Goal: Information Seeking & Learning: Find contact information

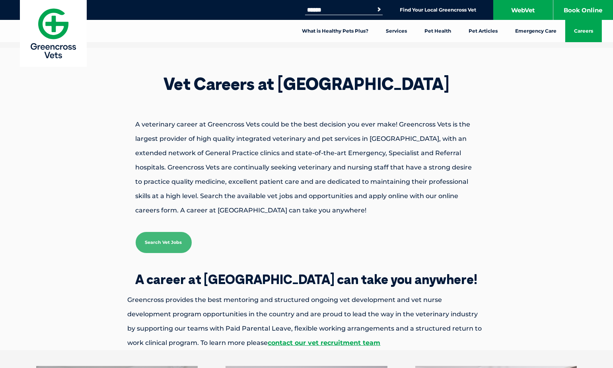
click at [161, 243] on link "Search Vet Jobs" at bounding box center [164, 242] width 56 height 21
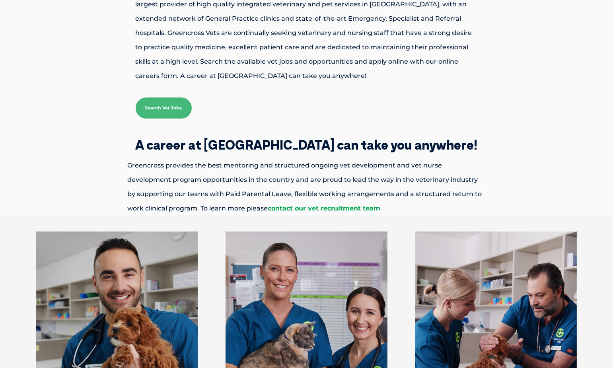
click at [172, 116] on link "Search Vet Jobs" at bounding box center [164, 108] width 56 height 21
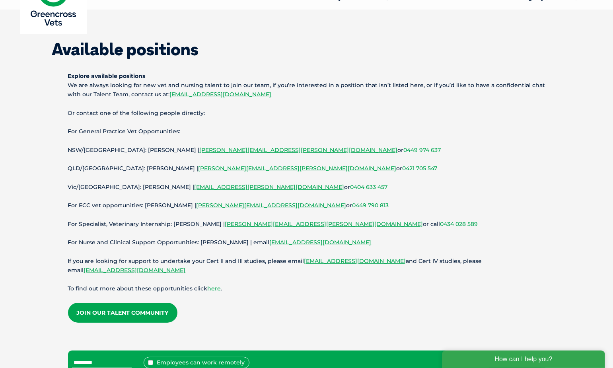
click at [209, 242] on p "For Nurse and Clinical Support Opportunities: Alana Hurley | email vetnursecare…" at bounding box center [307, 242] width 478 height 9
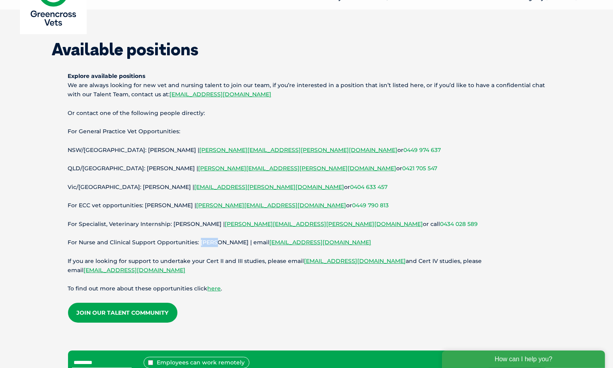
click at [205, 242] on p "For Nurse and Clinical Support Opportunities: Alana Hurley | email vetnursecare…" at bounding box center [307, 242] width 478 height 9
drag, startPoint x: 235, startPoint y: 242, endPoint x: 200, endPoint y: 242, distance: 35.0
click at [200, 242] on p "For Nurse and Clinical Support Opportunities: Alana Hurley | email vetnursecare…" at bounding box center [307, 242] width 478 height 9
copy p "Alana Hurley"
click at [317, 72] on p "Explore available positions We are always looking for new vet and nursing talen…" at bounding box center [307, 86] width 478 height 28
